Goal: Transaction & Acquisition: Book appointment/travel/reservation

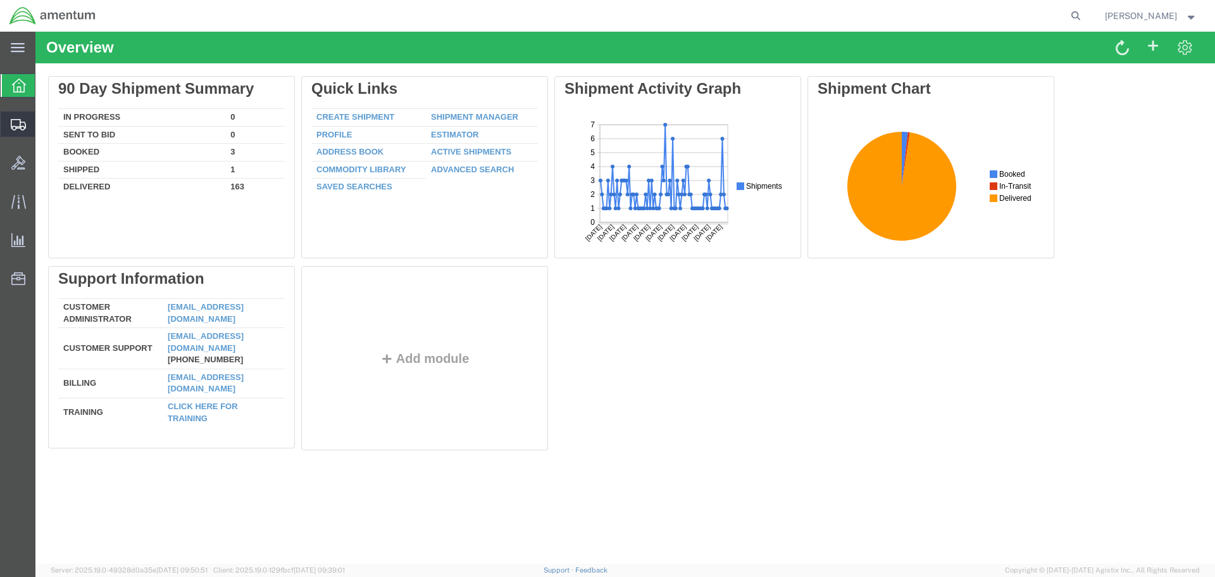
click at [0, 0] on span "Create Shipment" at bounding box center [0, 0] width 0 height 0
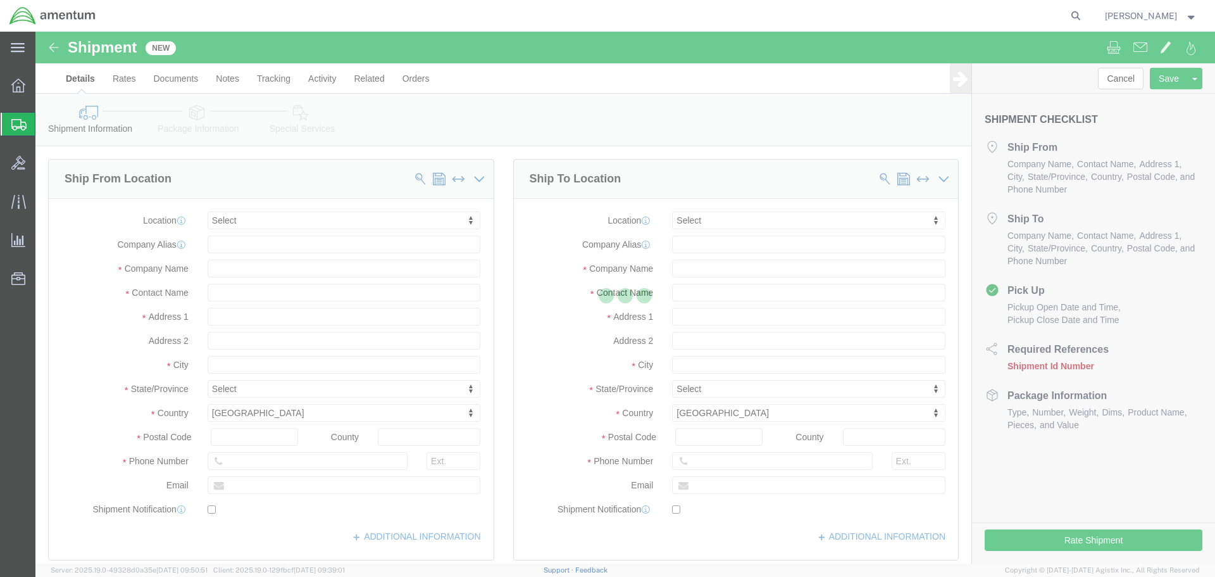
select select
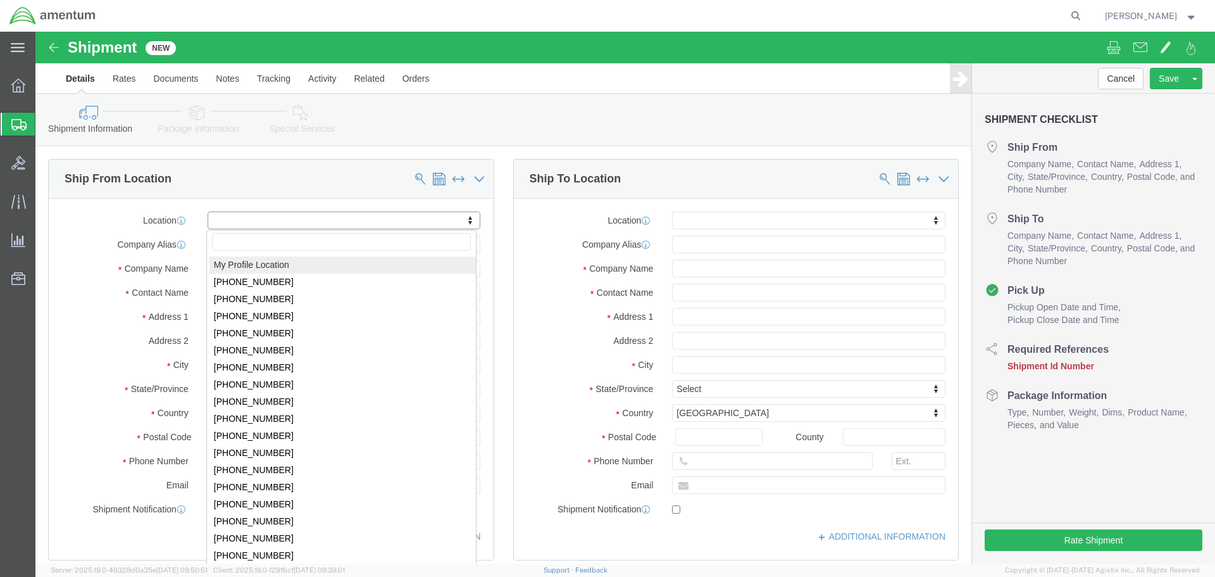
select select "MYPROFILE"
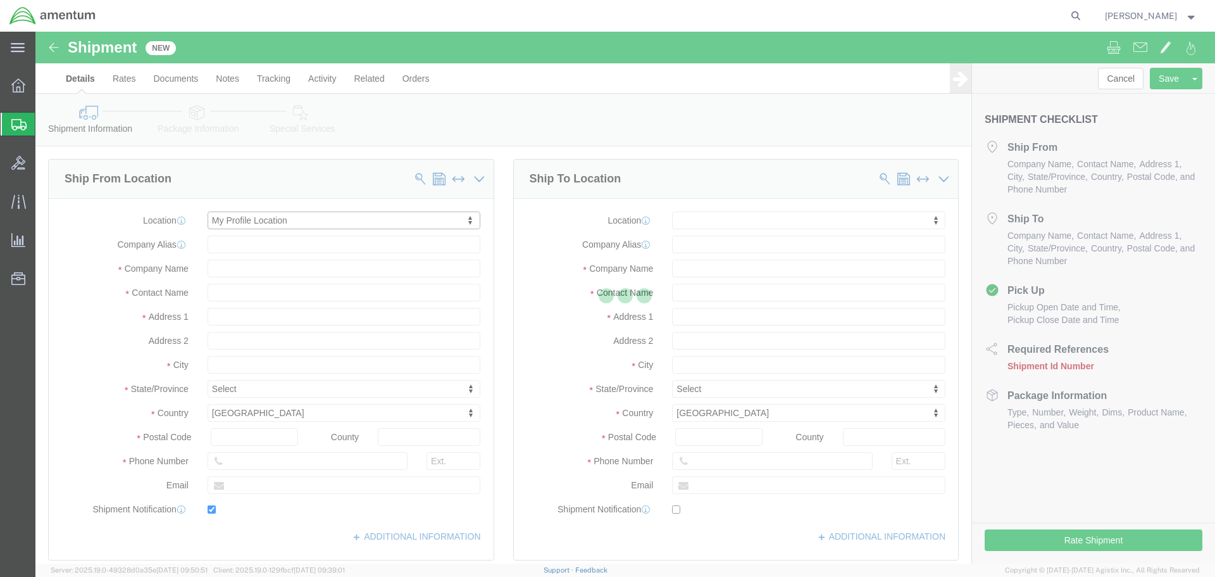
type input "Bldg. [STREET_ADDRESS][PERSON_NAME]"
type input "[GEOGRAPHIC_DATA]"
type input "92518"
type input "[PHONE_NUMBER]"
type input "7002"
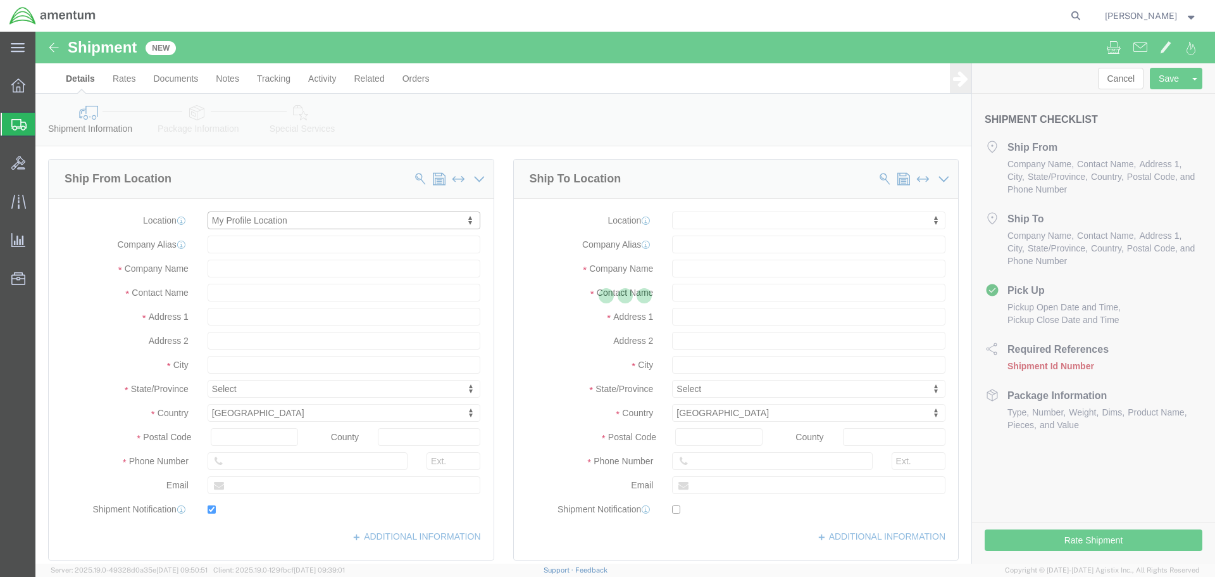
type input "[EMAIL_ADDRESS][PERSON_NAME][DOMAIN_NAME]"
checkbox input "true"
type input "Amentum Services, Inc."
type input "[PERSON_NAME]"
type input "[GEOGRAPHIC_DATA]"
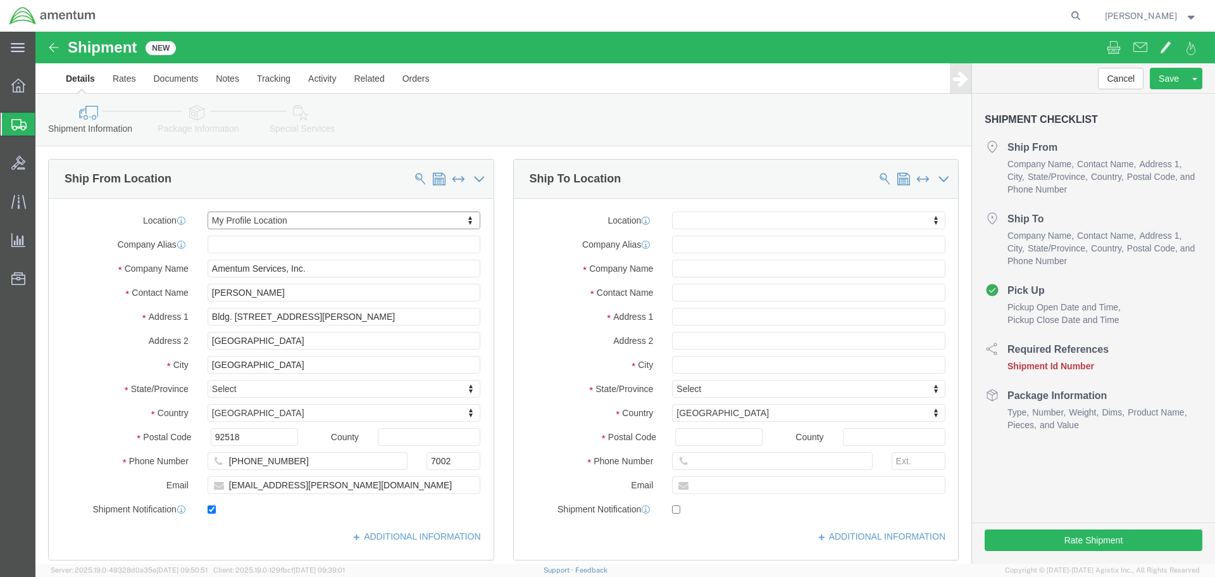
select select "CA"
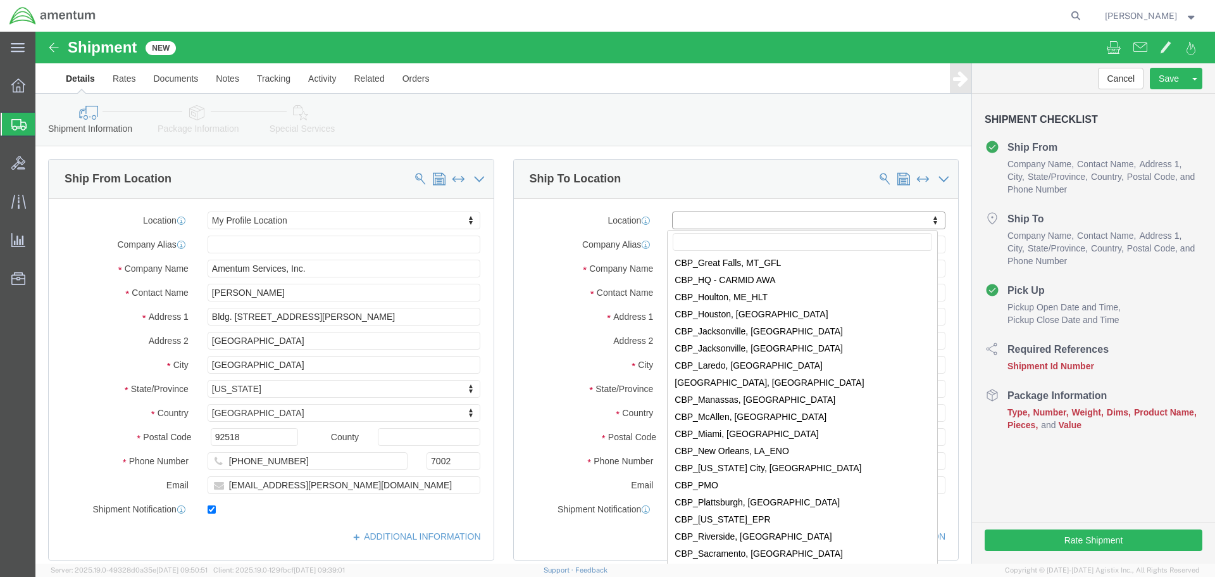
scroll to position [2532, 0]
select select "49916"
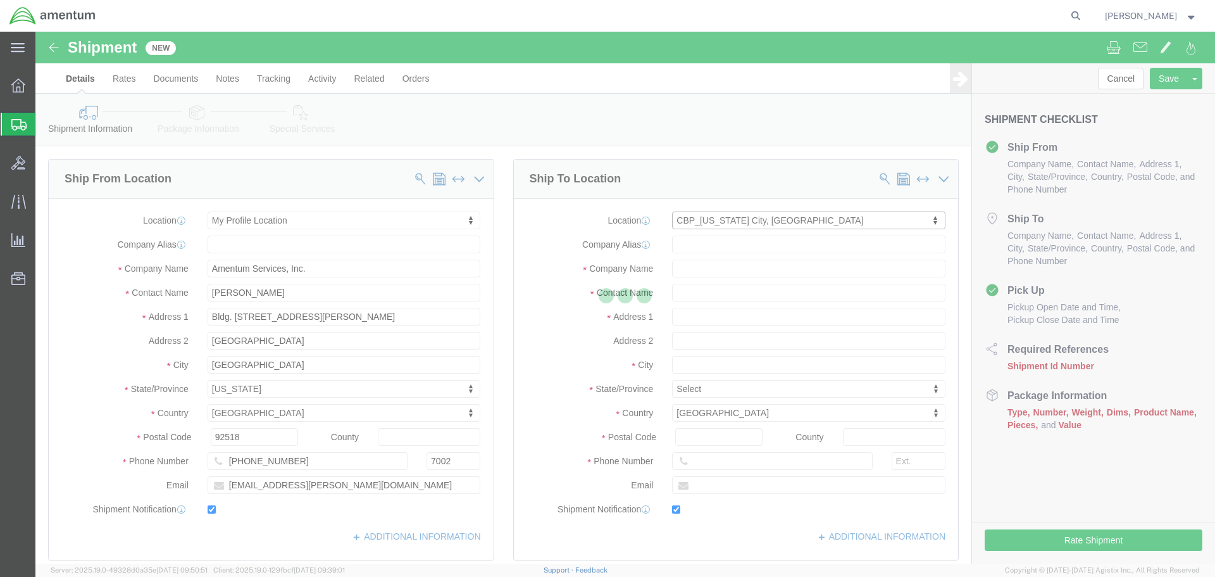
type input "5600 Air Cargo Rd"
type input "73159-1109"
type input "[PHONE_NUMBER]"
type input "[PERSON_NAME][EMAIL_ADDRESS][PERSON_NAME][DOMAIN_NAME]"
checkbox input "true"
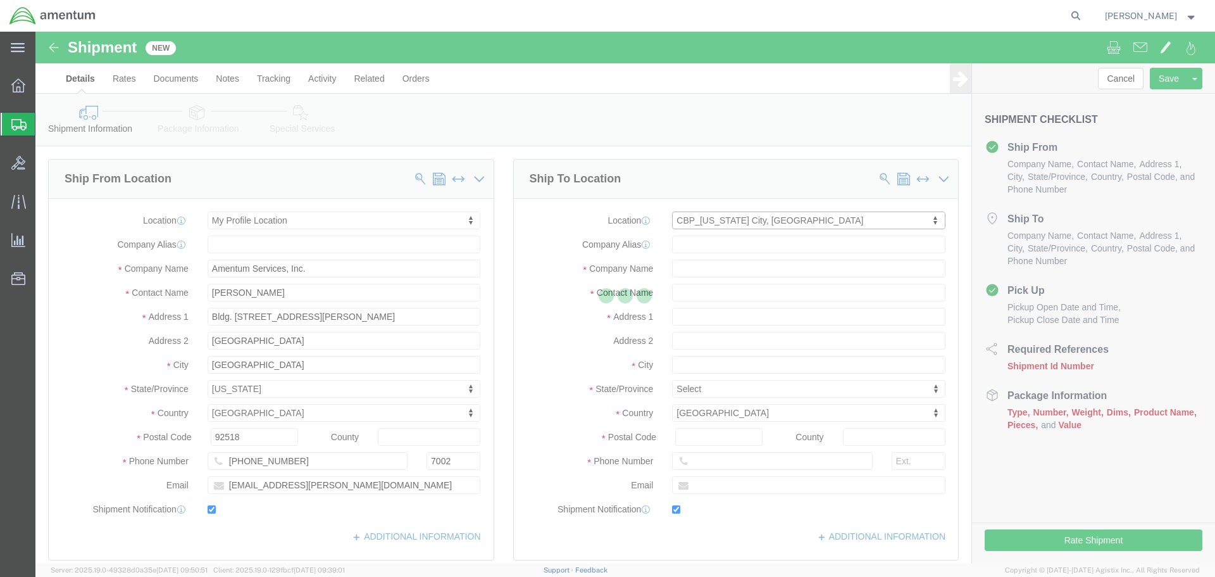
type input "Amentum Services, Inc"
type input "[PERSON_NAME]"
type input "[US_STATE][GEOGRAPHIC_DATA]"
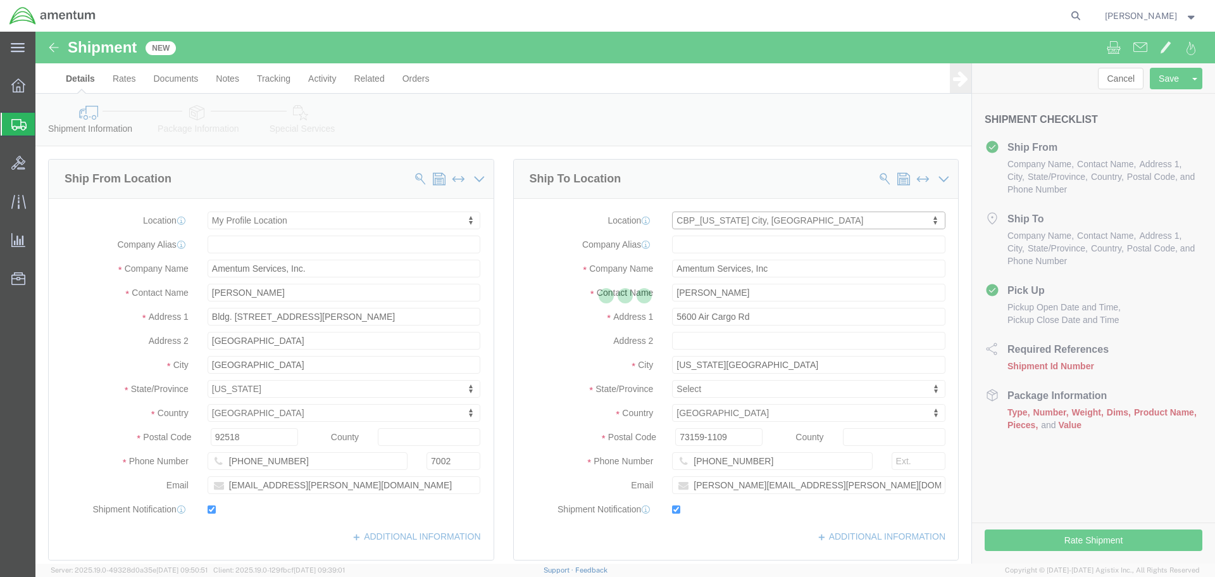
select select "OK"
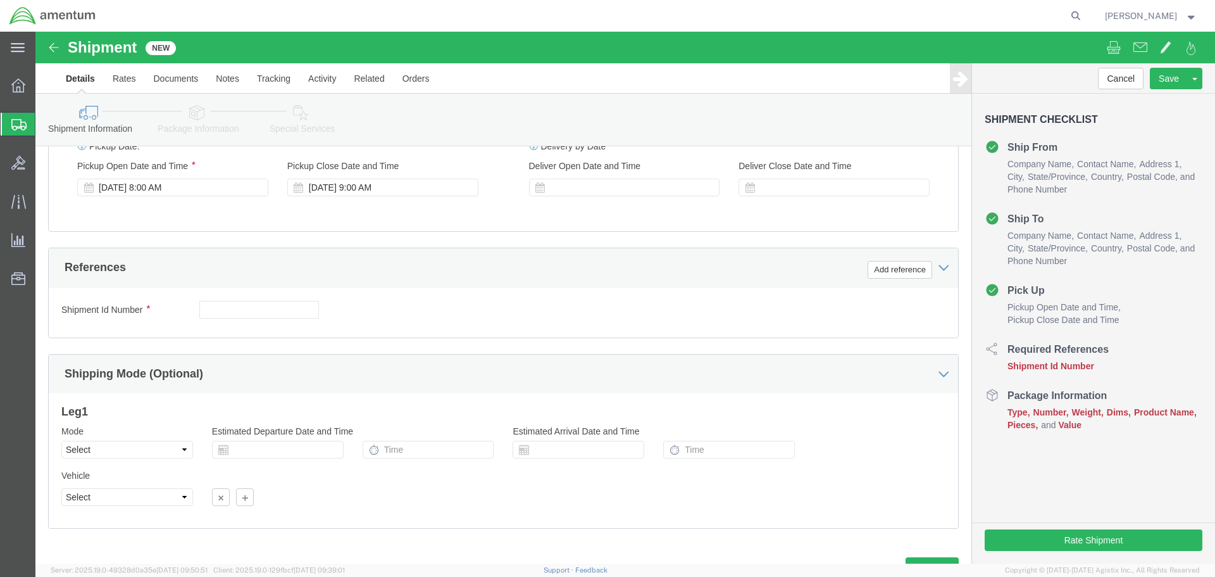
scroll to position [506, 0]
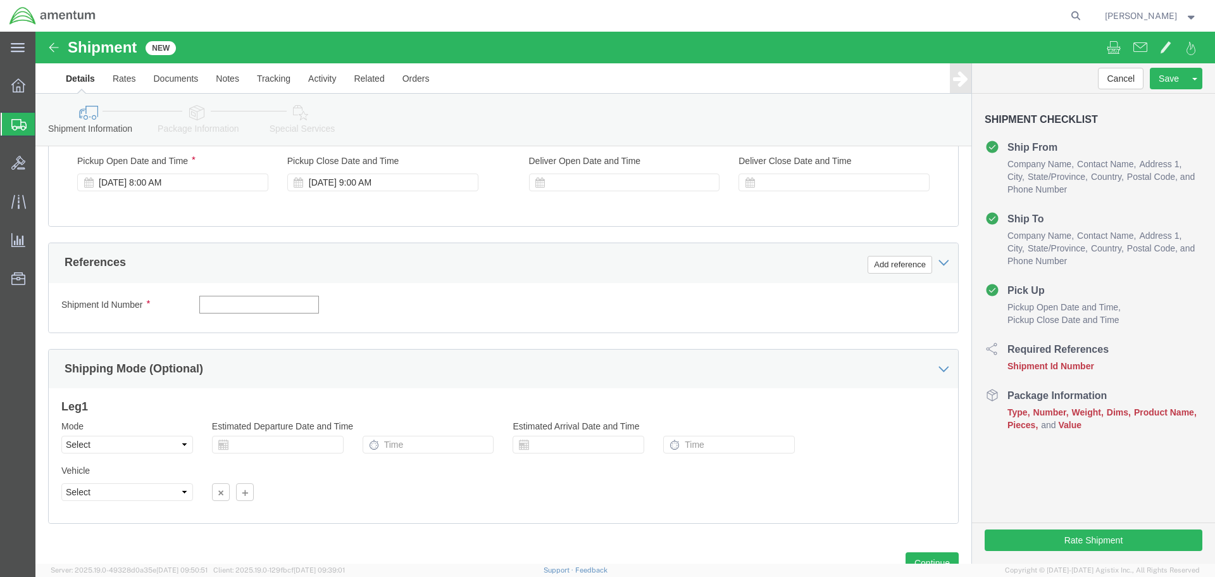
click input "text"
type input "1"
click button "Add reference"
click select "Select Account Type Activity ID Airline Appointment Number ASN Batch Request # …"
select select "DEPT"
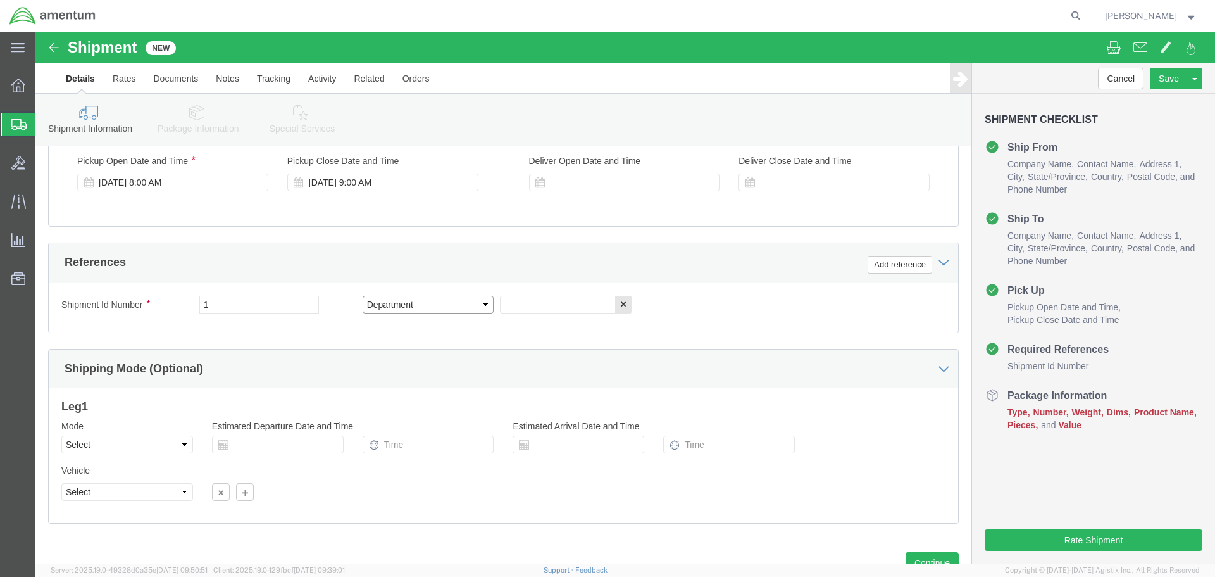
click select "Select Account Type Activity ID Airline Appointment Number ASN Batch Request # …"
drag, startPoint x: 472, startPoint y: 277, endPoint x: 353, endPoint y: 388, distance: 162.6
click input "text"
type input "CBP"
click button "Add reference"
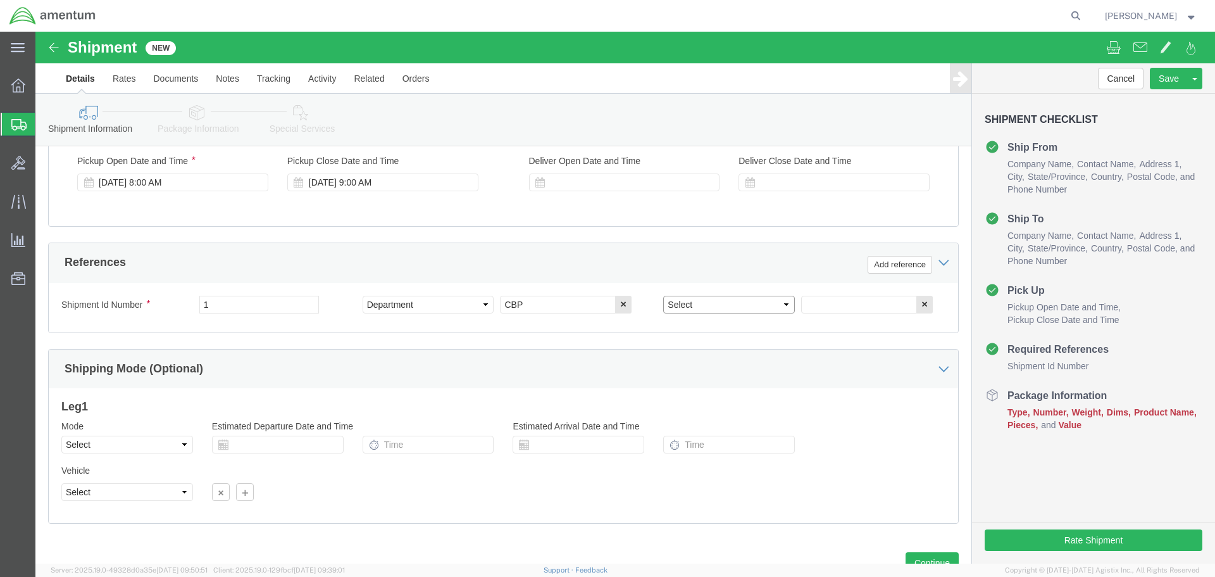
click select "Select Account Type Activity ID Airline Appointment Number ASN Batch Request # …"
select select "PROJNUM"
click select "Select Account Type Activity ID Airline Appointment Number ASN Batch Request # …"
click input "text"
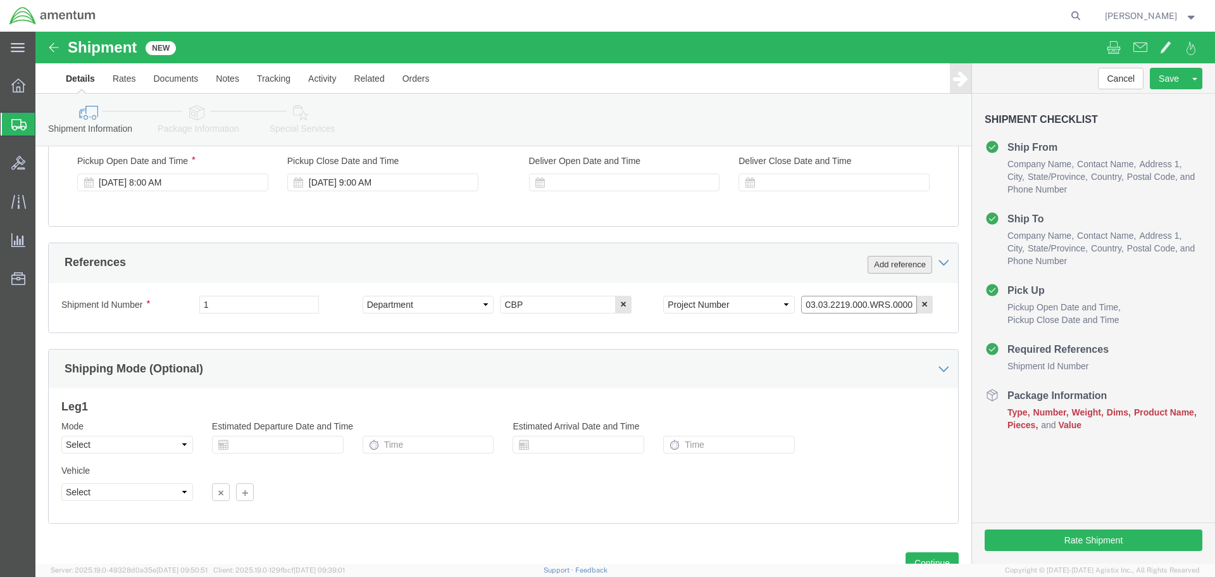
type input "6118.03.03.2219.000.WRS.0000"
click button "Add reference"
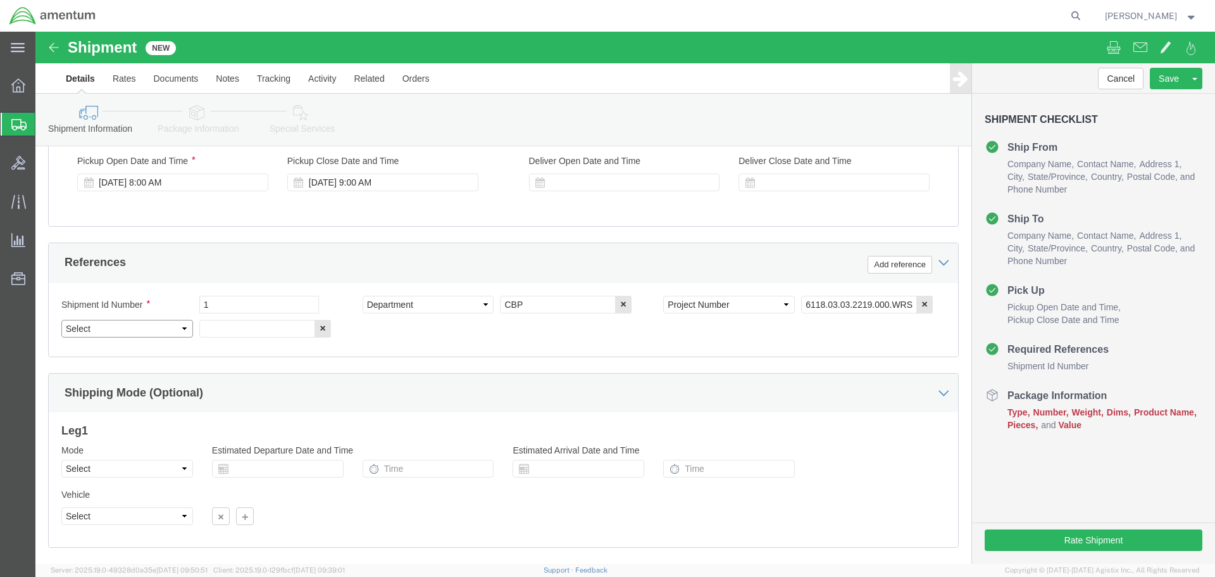
click select "Select Account Type Activity ID Airline Appointment Number ASN Batch Request # …"
select select "CUSTREF"
click select "Select Account Type Activity ID Airline Appointment Number ASN Batch Request # …"
click input "text"
drag, startPoint x: 236, startPoint y: 298, endPoint x: 151, endPoint y: 301, distance: 85.5
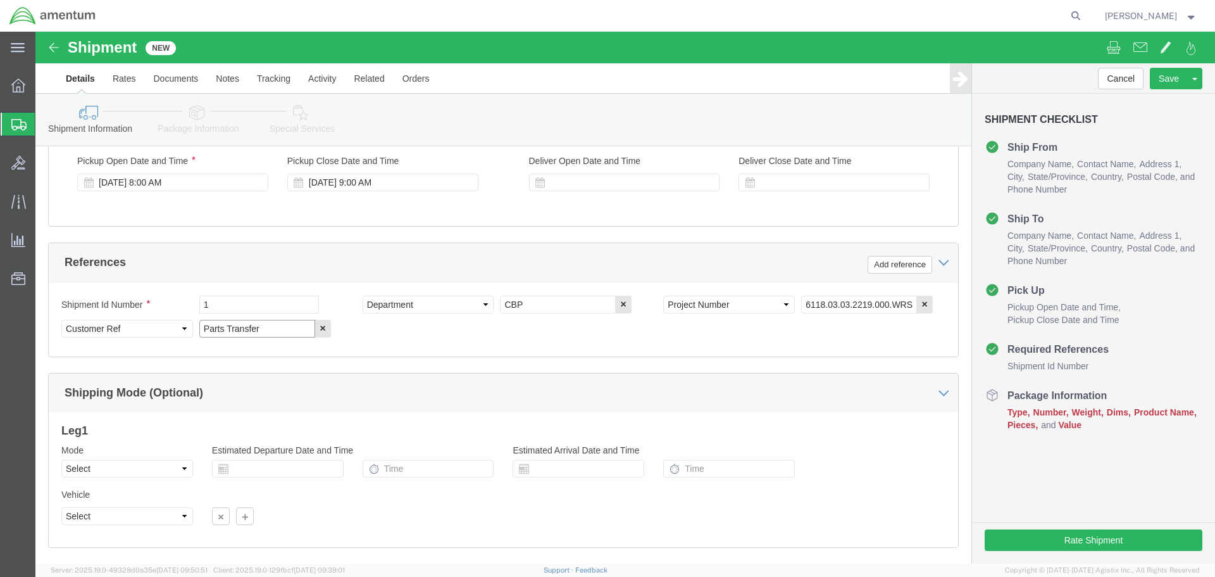
click div "Select Account Type Activity ID Airline Appointment Number ASN Batch Request # …"
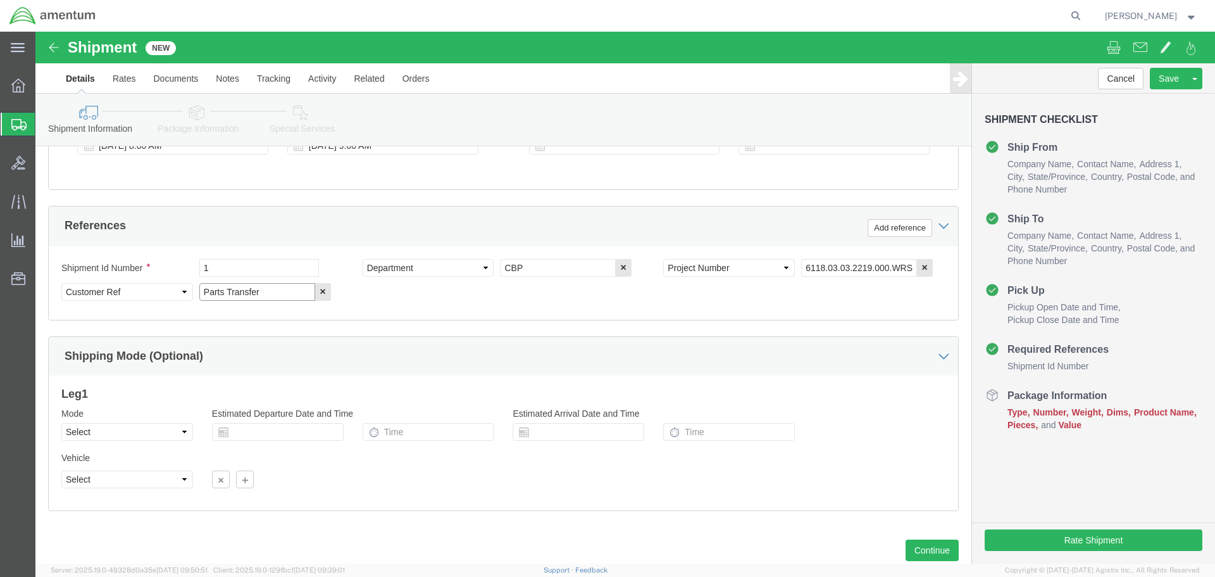
scroll to position [579, 0]
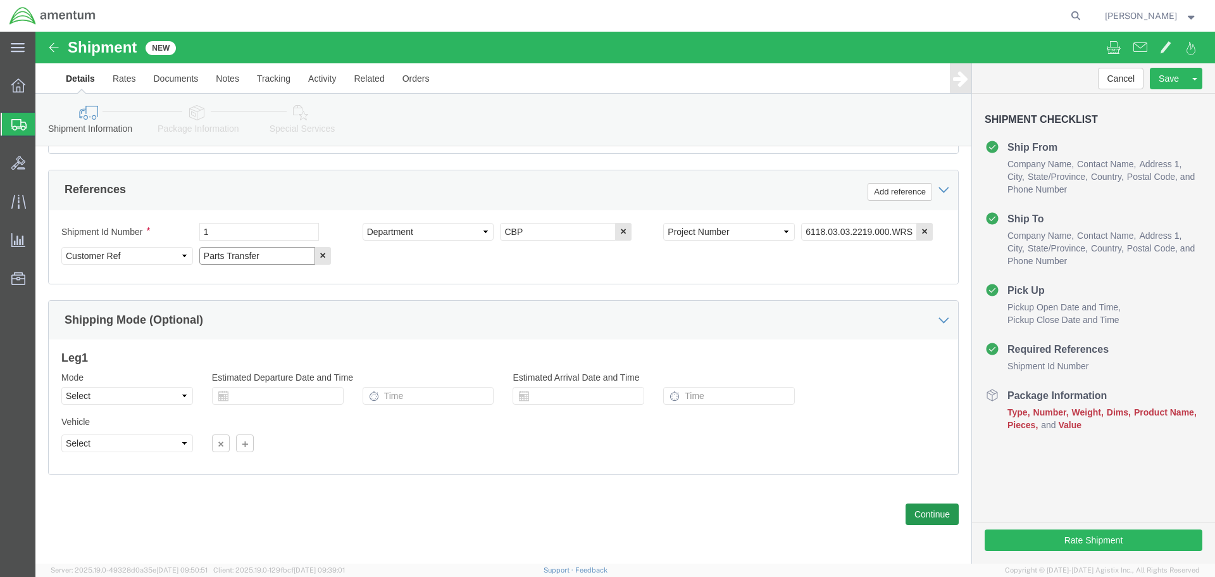
type input "Parts Transfer"
click button "Continue"
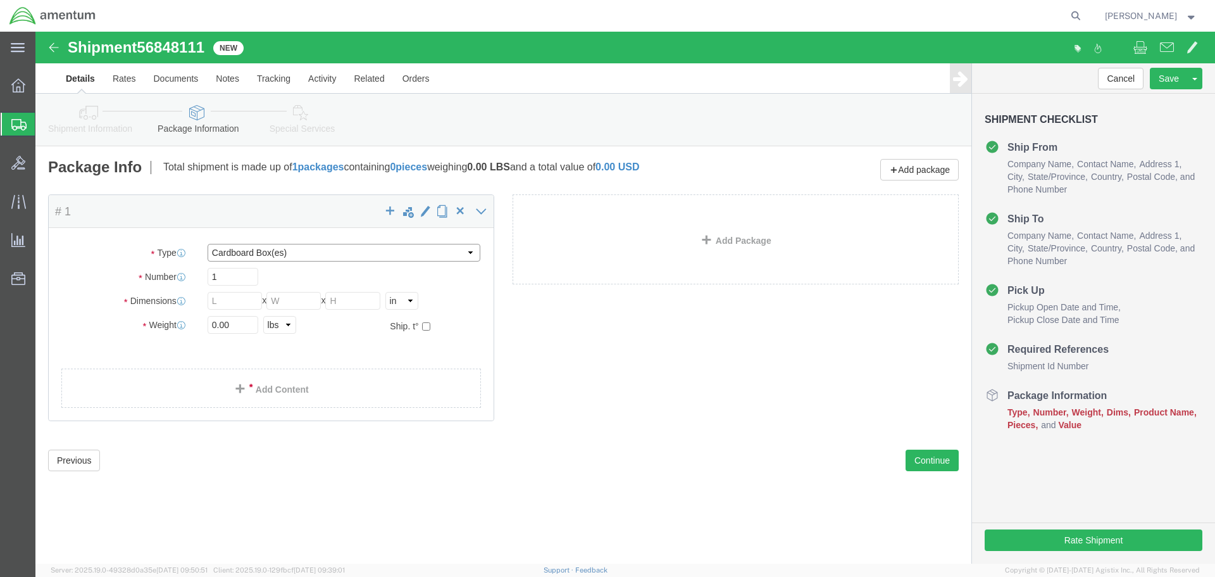
click select "Select BCK Boxes Bale(s) Basket(s) Bolt(s) Bottle(s) Buckets Bulk Bundle(s) Can…"
select select "ENV"
click select "Select BCK Boxes Bale(s) Basket(s) Bolt(s) Bottle(s) Buckets Bulk Bundle(s) Can…"
type input "9.50"
type input "12.50"
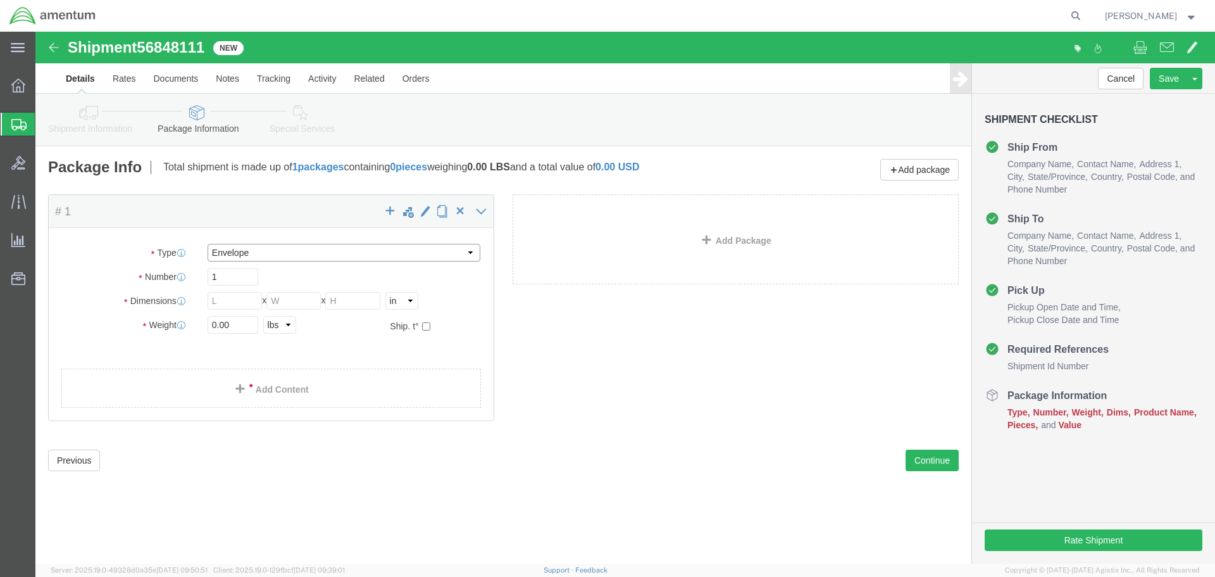
type input "0.25"
type input "1"
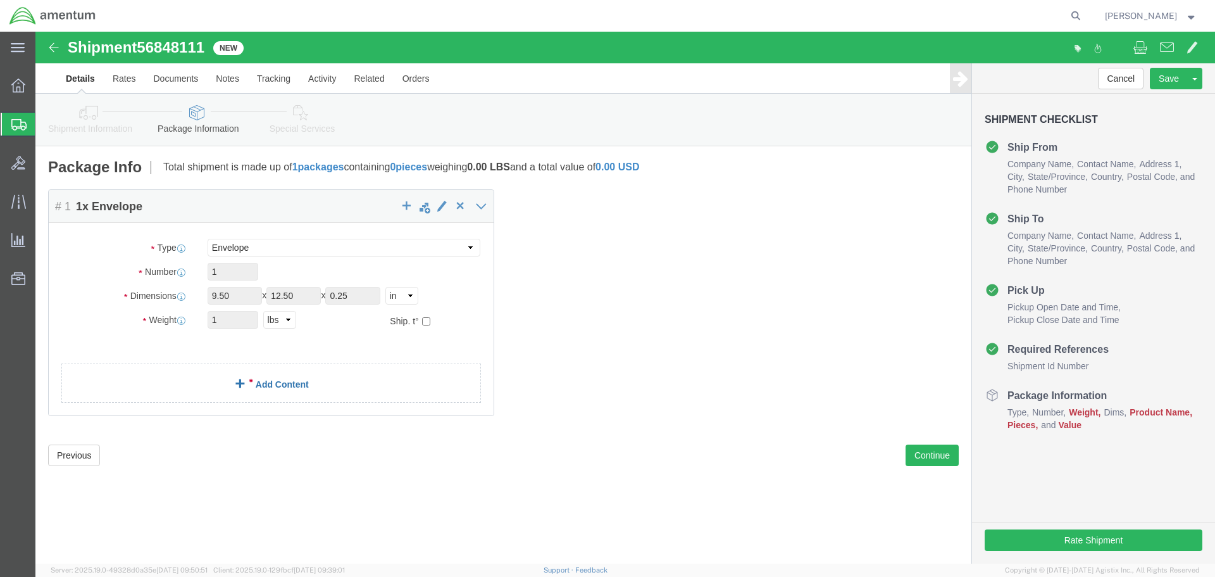
click link "Add Content"
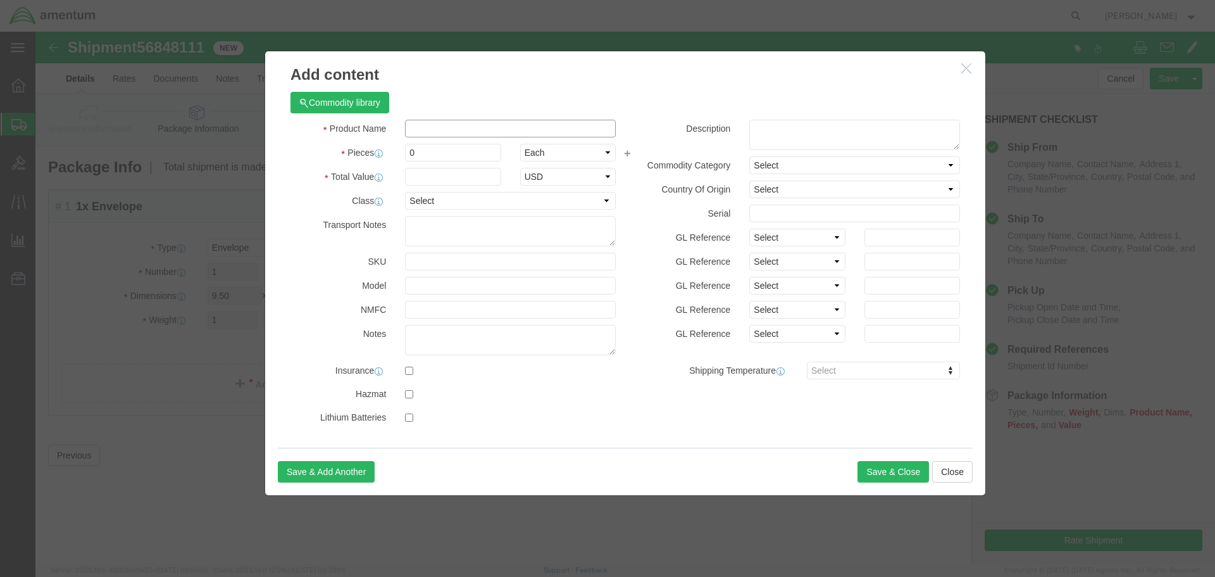
click input "text"
paste input "Parts Transfer"
type input "Parts Transfer"
click input "0"
type input "1"
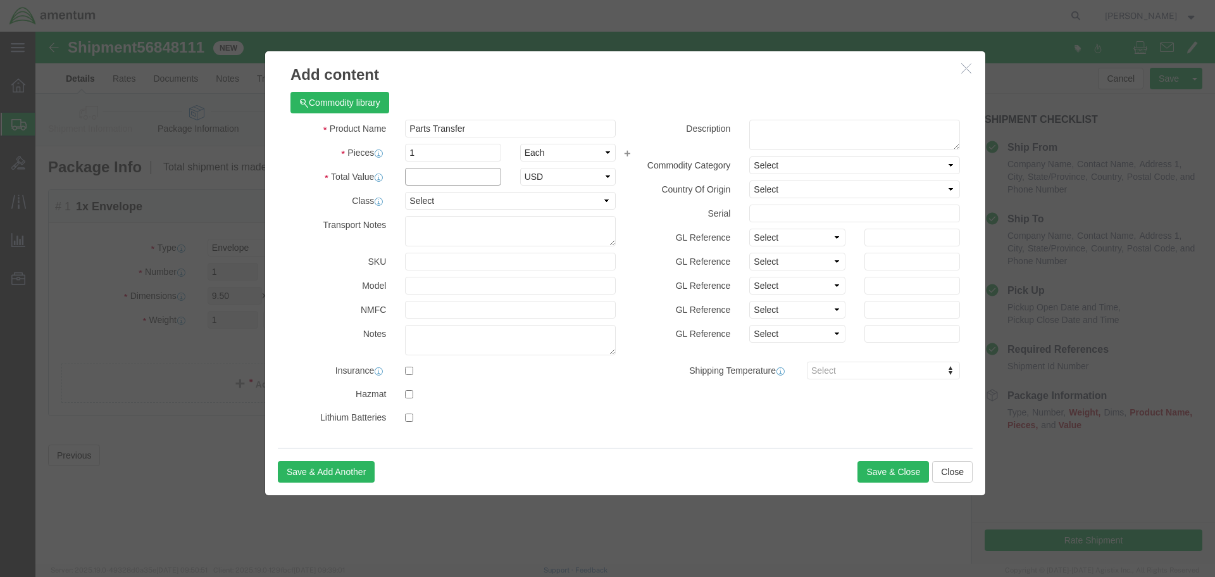
click input "text"
type input "100"
click button "Save & Close"
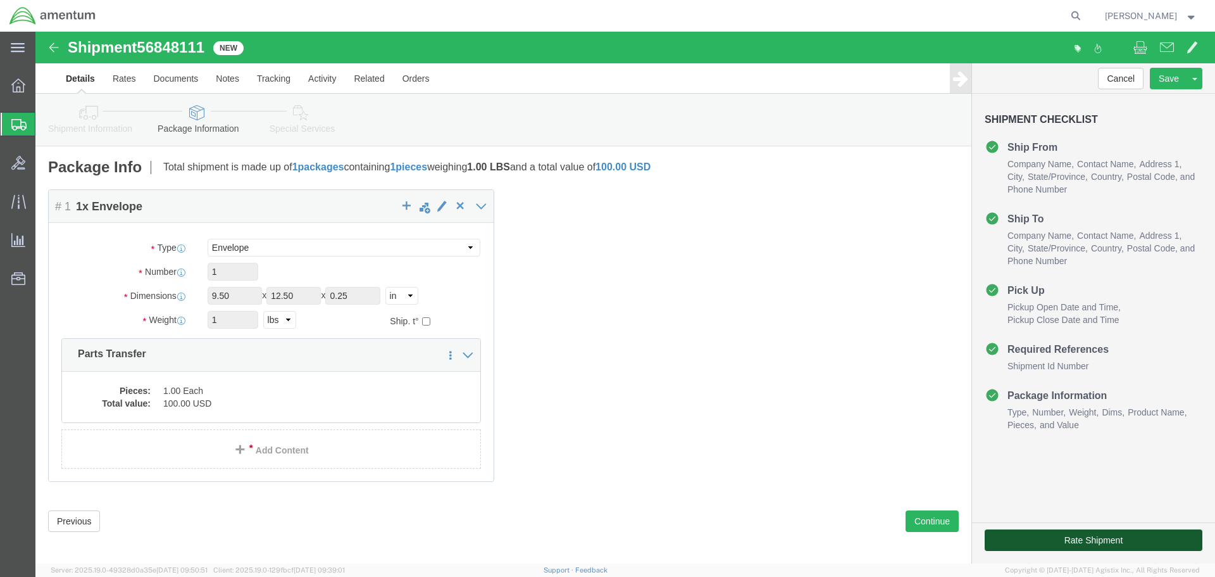
click button "Rate Shipment"
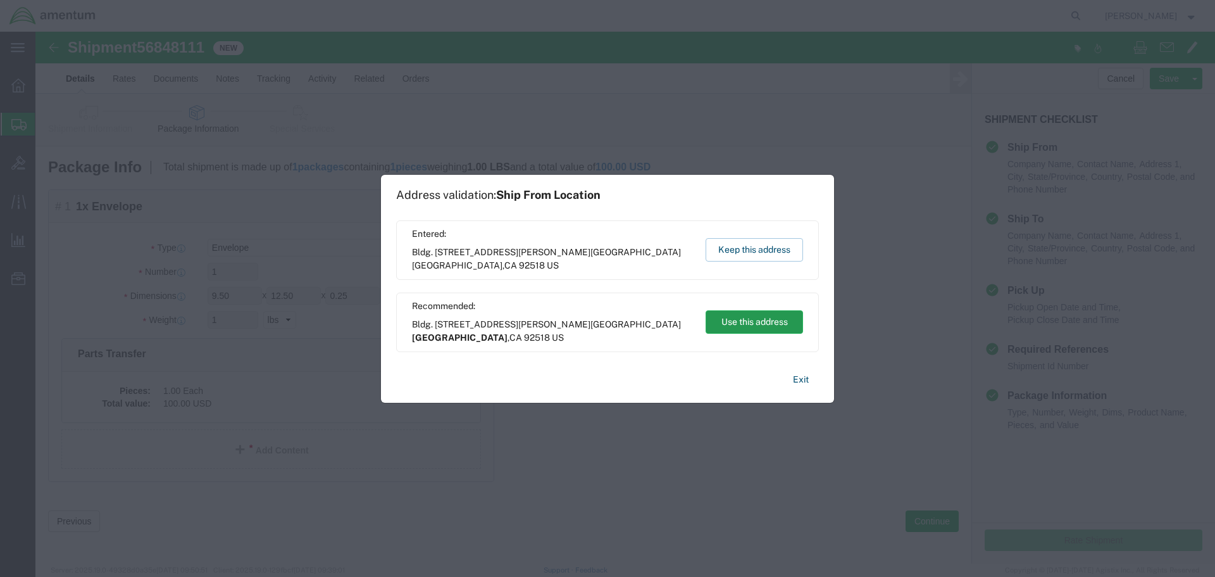
click at [749, 319] on button "Use this address" at bounding box center [754, 321] width 97 height 23
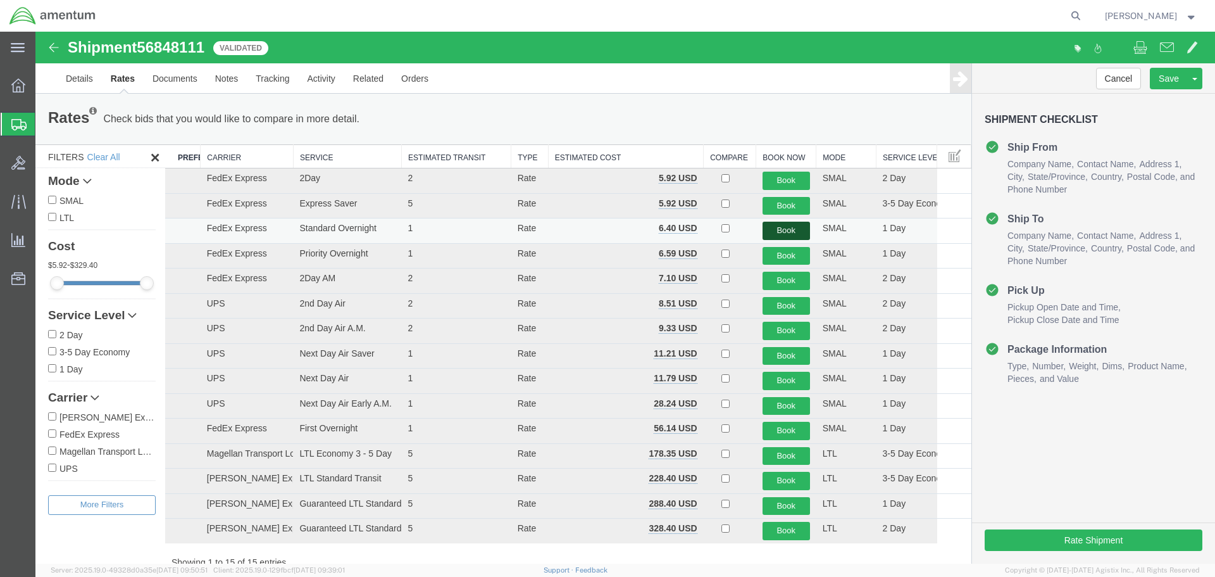
click at [779, 228] on button "Book" at bounding box center [786, 231] width 47 height 18
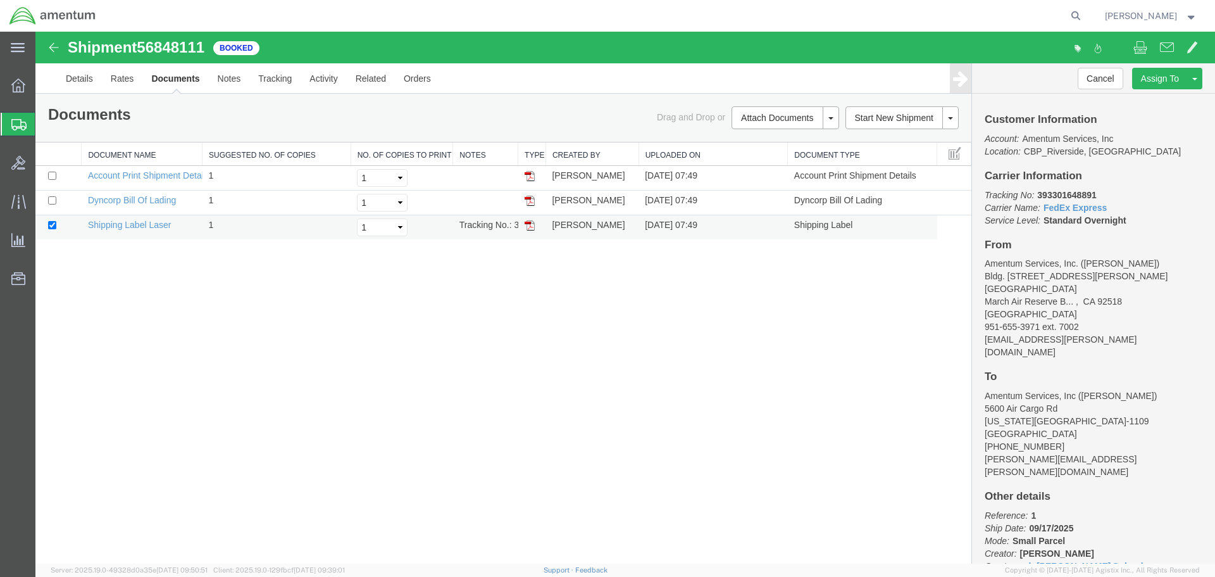
click at [529, 223] on img at bounding box center [530, 225] width 10 height 10
click at [1192, 13] on strong "button" at bounding box center [1191, 15] width 11 height 4
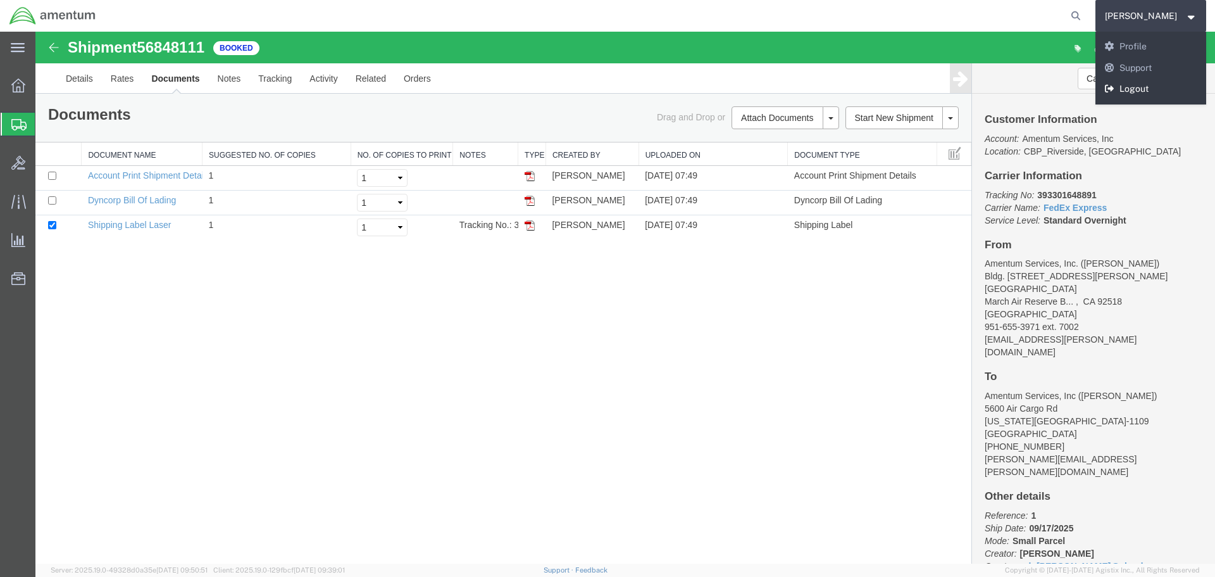
click at [1152, 87] on link "Logout" at bounding box center [1151, 89] width 111 height 22
